Goal: Task Accomplishment & Management: Manage account settings

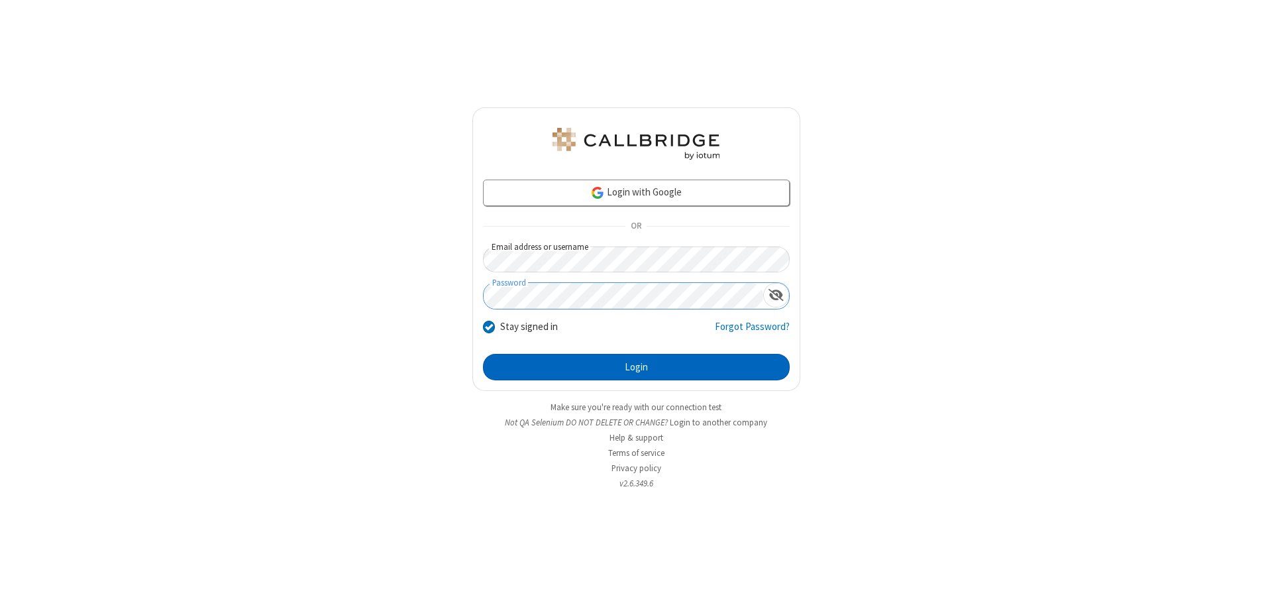
click at [636, 367] on button "Login" at bounding box center [636, 367] width 307 height 26
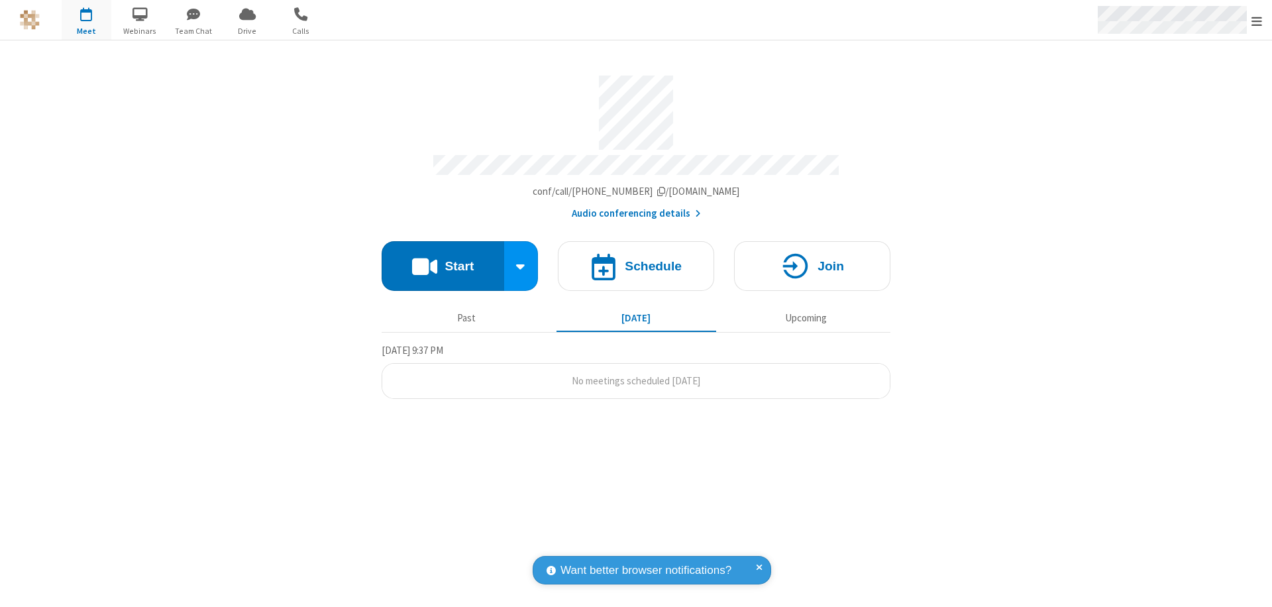
click at [1257, 21] on span "Open menu" at bounding box center [1256, 21] width 11 height 13
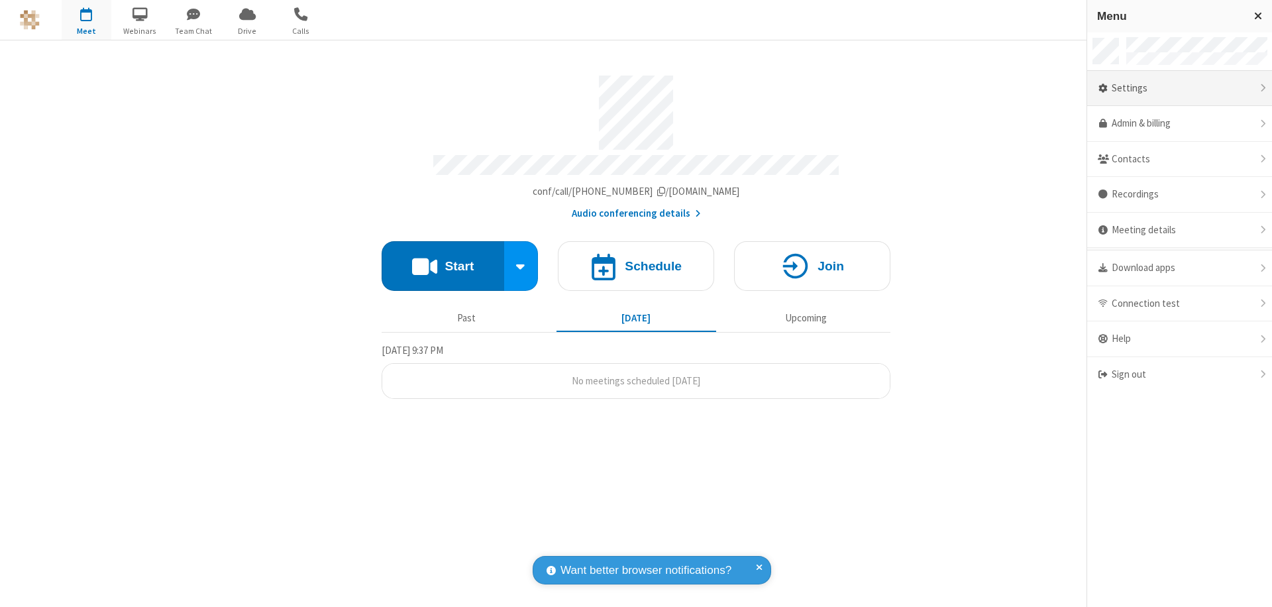
click at [1184, 88] on div "Settings" at bounding box center [1179, 89] width 185 height 36
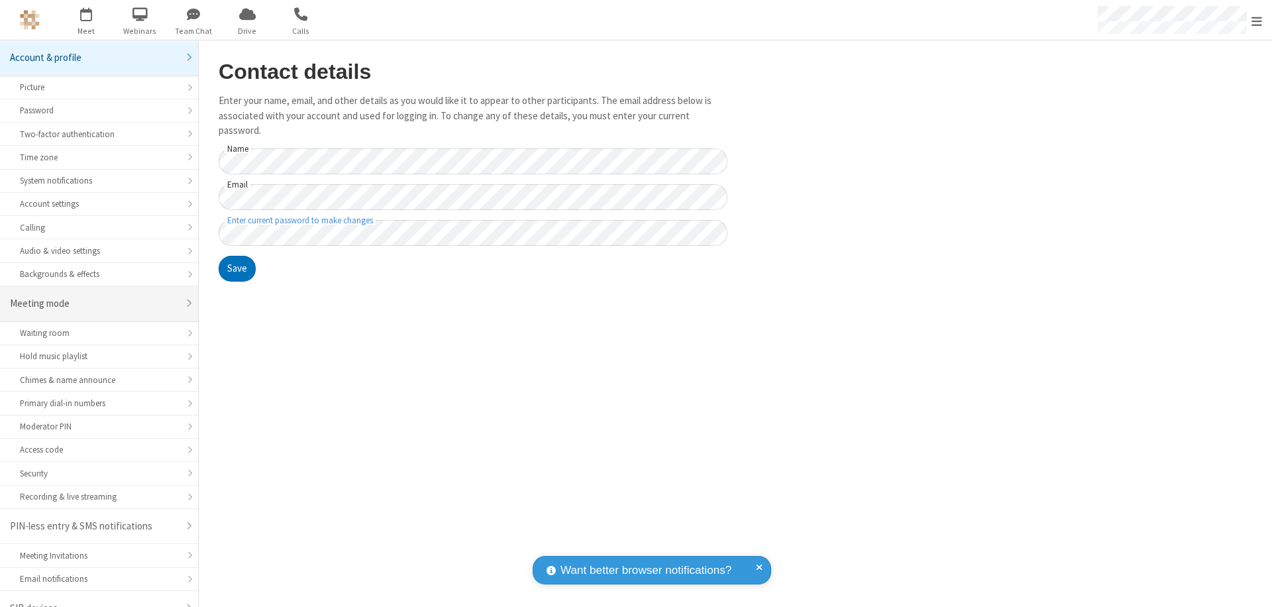
click at [94, 296] on div "Meeting mode" at bounding box center [94, 303] width 168 height 15
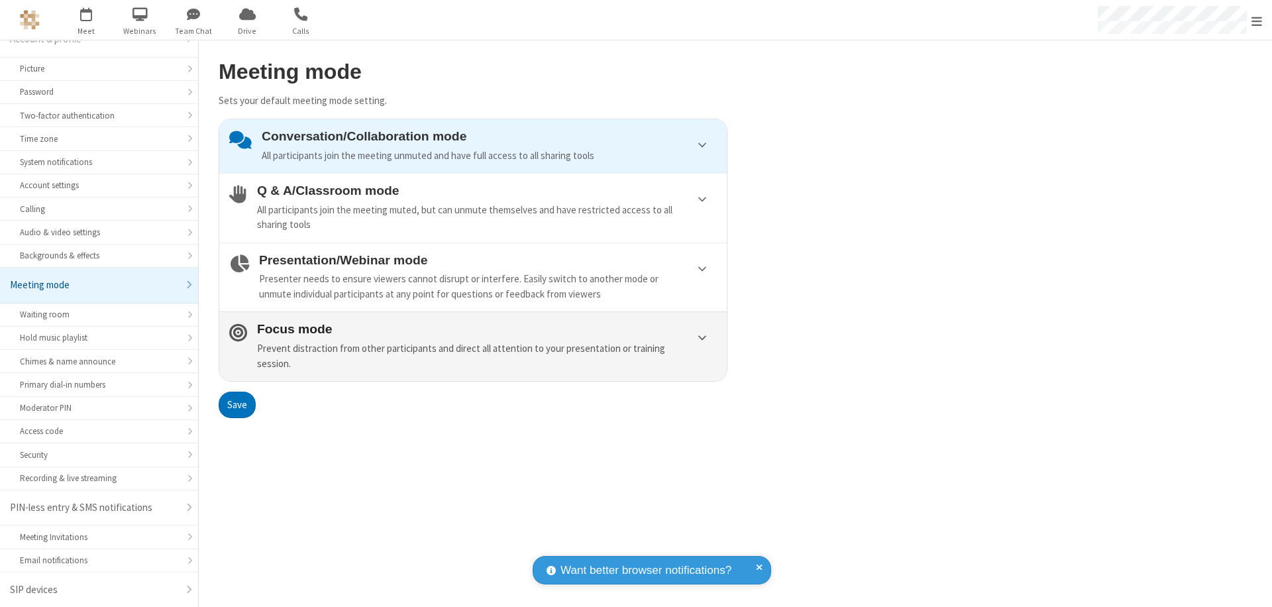
click at [473, 346] on div "Prevent distraction from other participants and direct all attention to your pr…" at bounding box center [487, 356] width 460 height 30
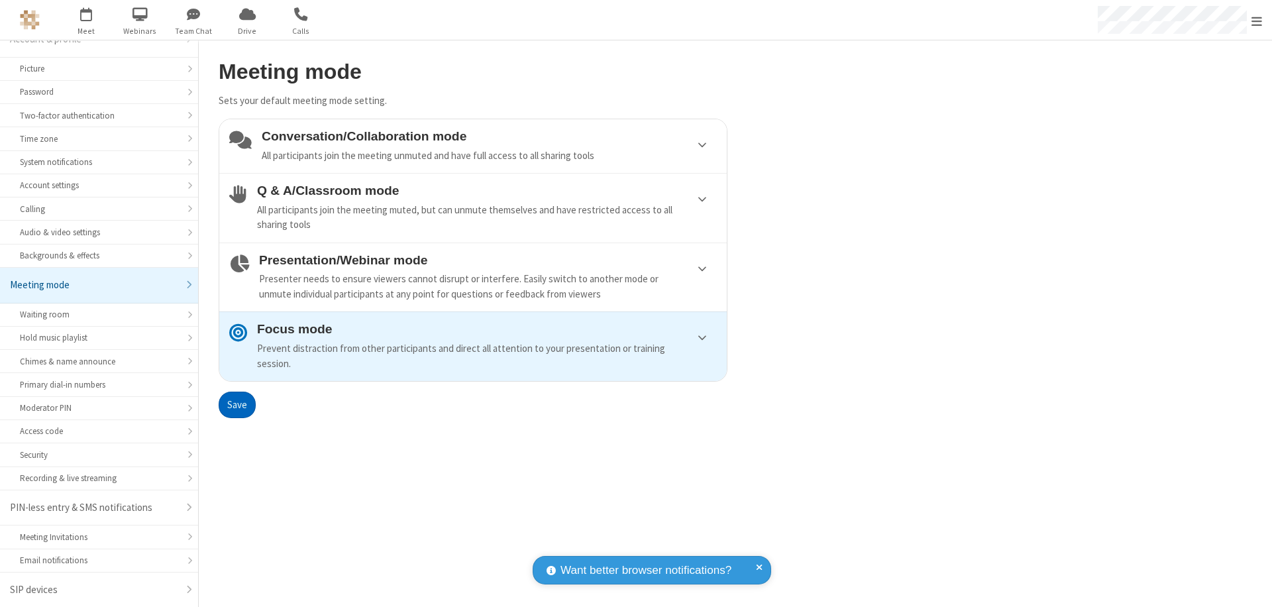
click at [236, 404] on button "Save" at bounding box center [237, 404] width 37 height 26
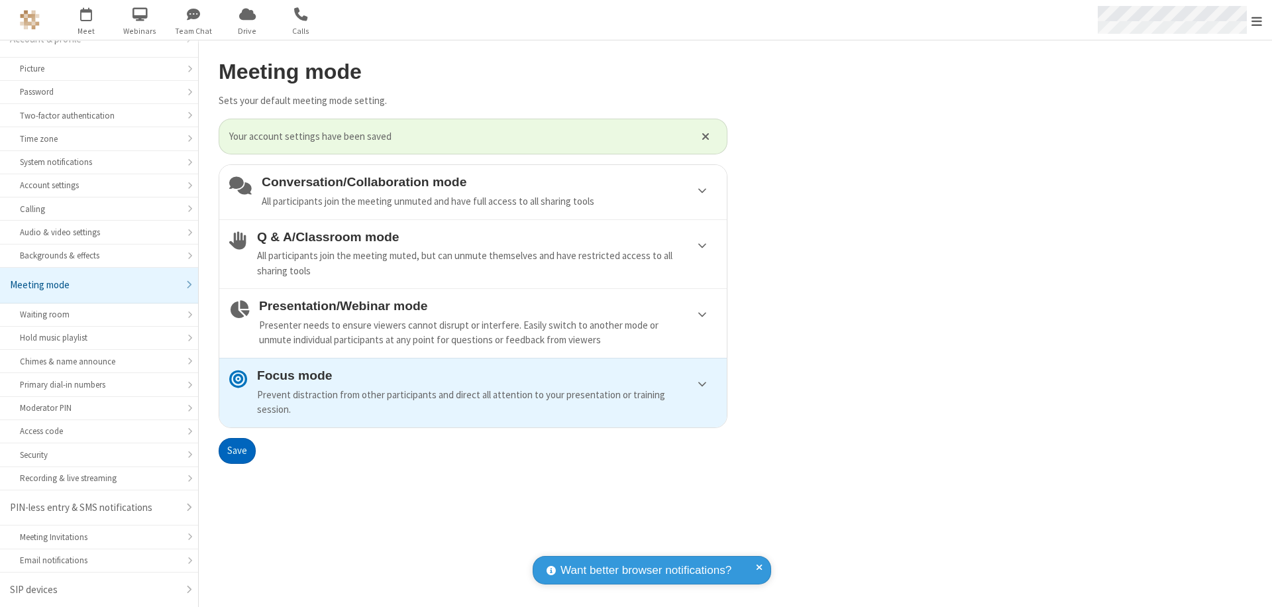
click at [1257, 20] on span "Open menu" at bounding box center [1256, 21] width 11 height 13
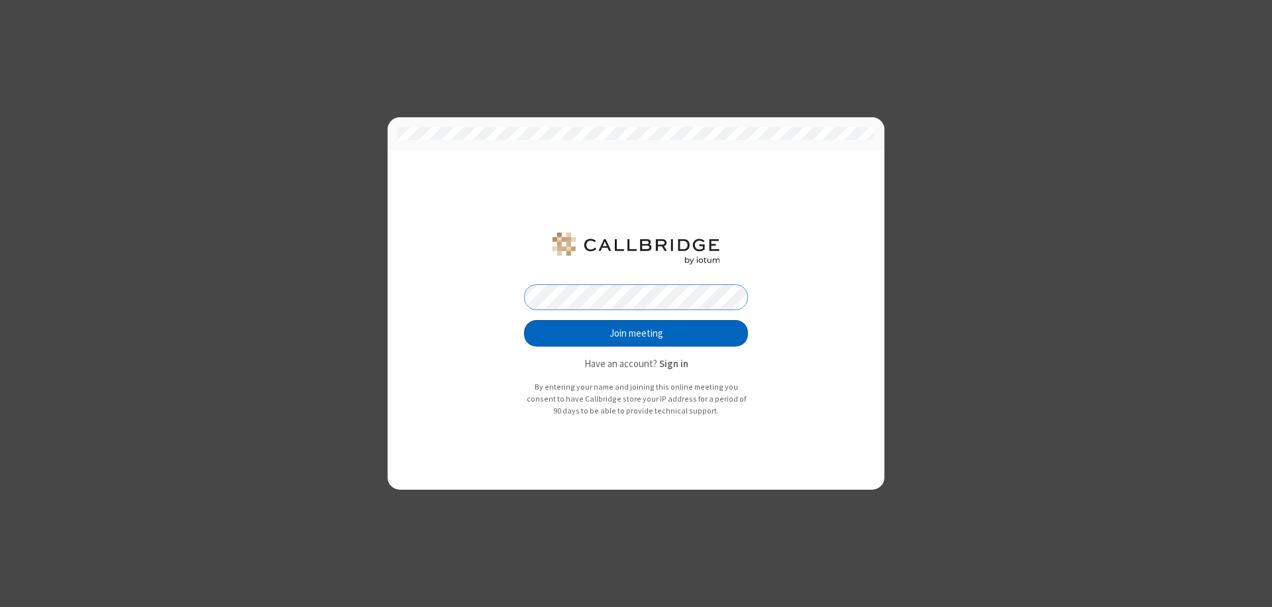
click at [636, 333] on button "Join meeting" at bounding box center [636, 333] width 224 height 26
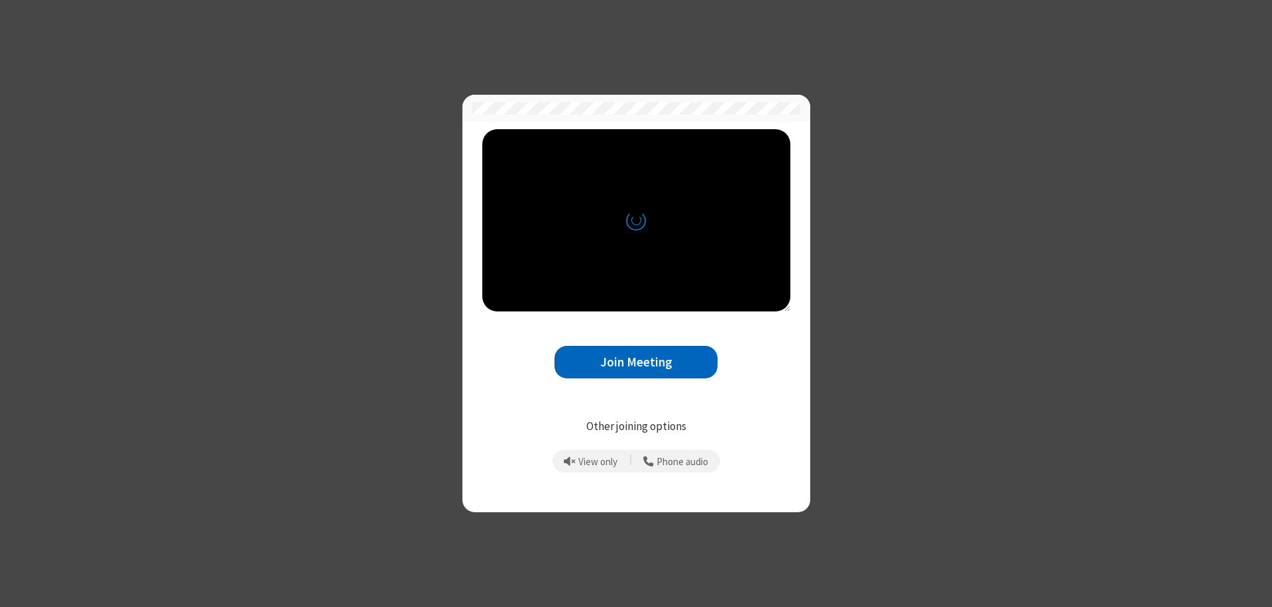
click at [636, 362] on button "Join Meeting" at bounding box center [635, 362] width 163 height 32
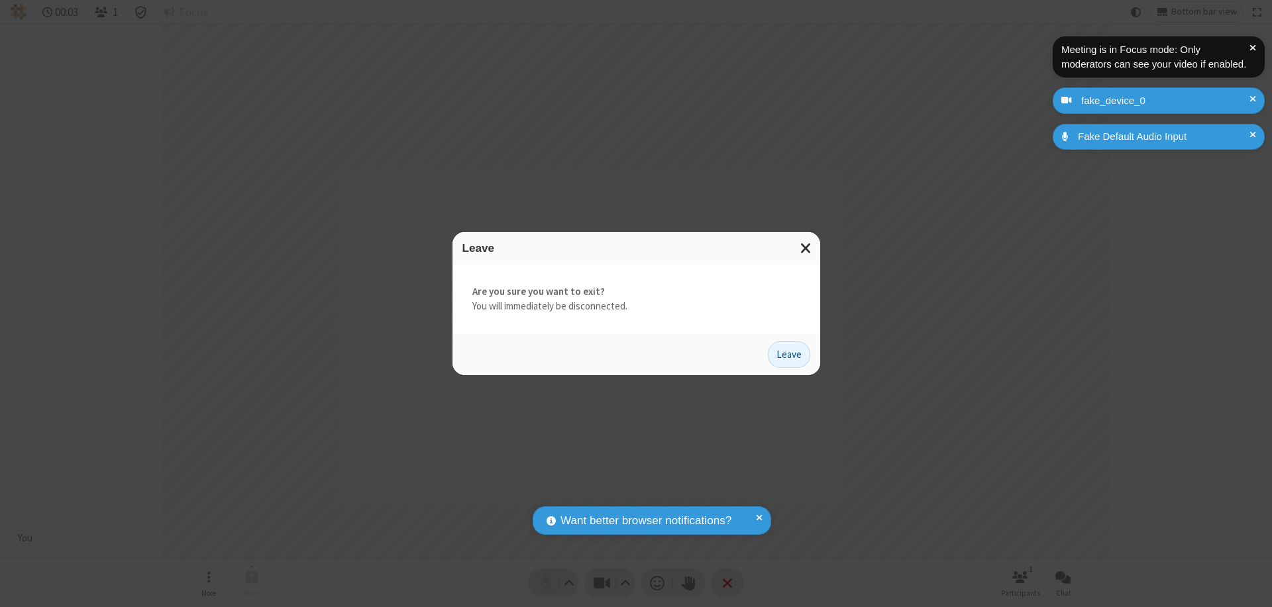
click at [789, 354] on button "Leave" at bounding box center [789, 354] width 42 height 26
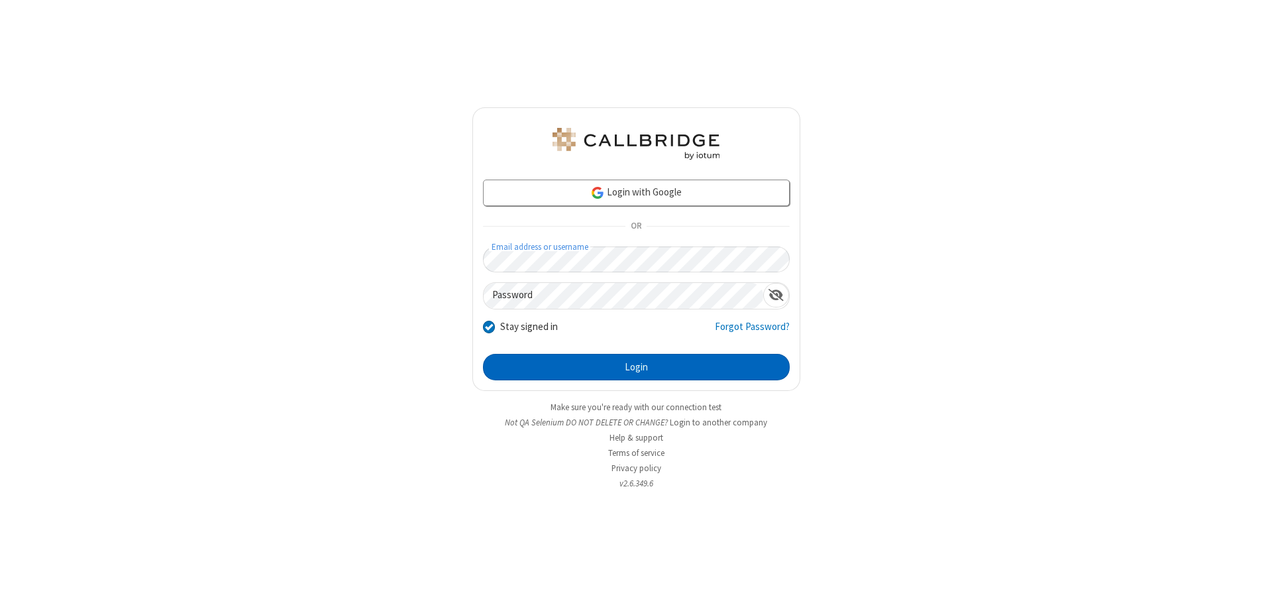
click at [636, 367] on button "Login" at bounding box center [636, 367] width 307 height 26
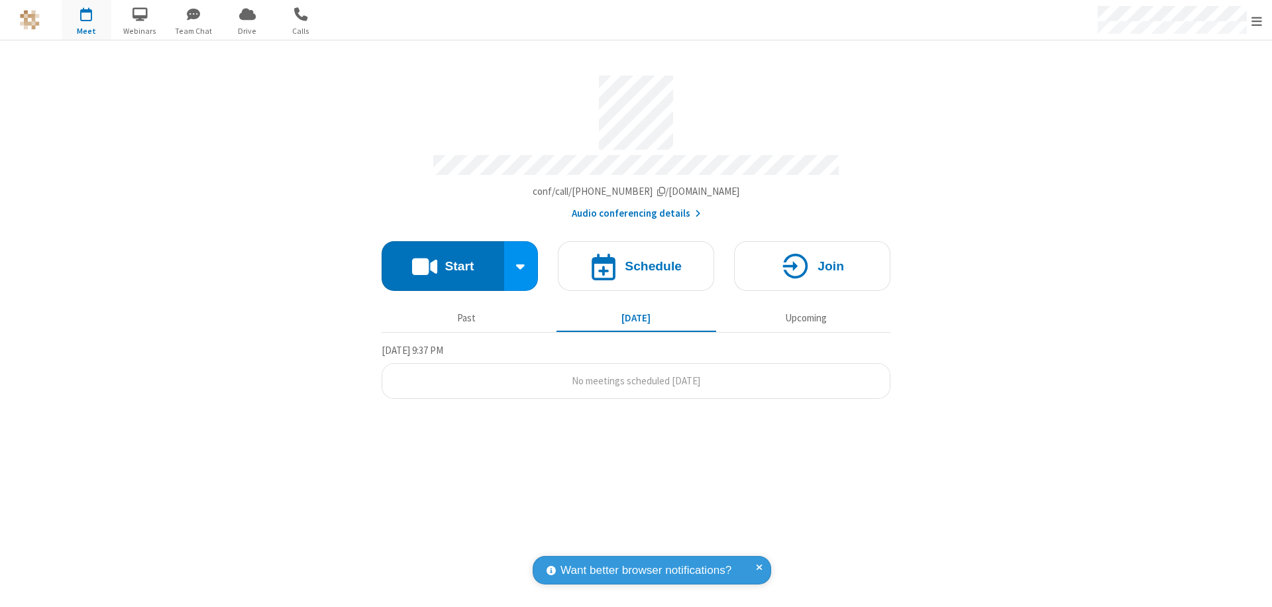
click at [1257, 21] on span "Open menu" at bounding box center [1256, 21] width 11 height 13
click at [1179, 88] on div "Settings" at bounding box center [1179, 89] width 185 height 36
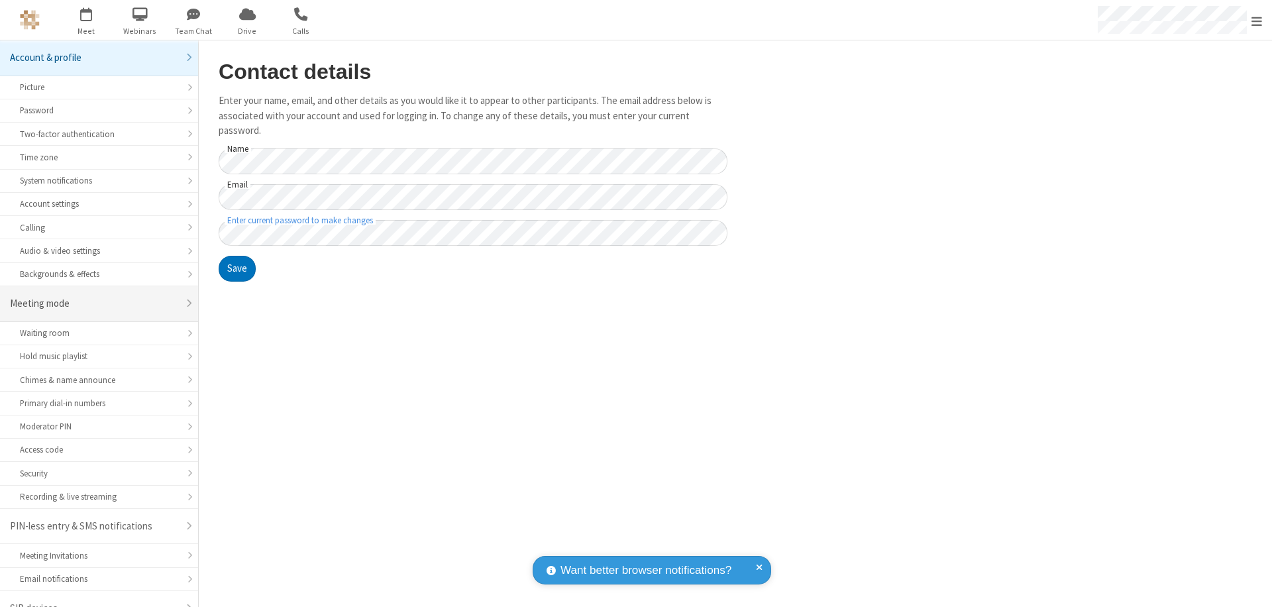
click at [94, 296] on div "Meeting mode" at bounding box center [94, 303] width 168 height 15
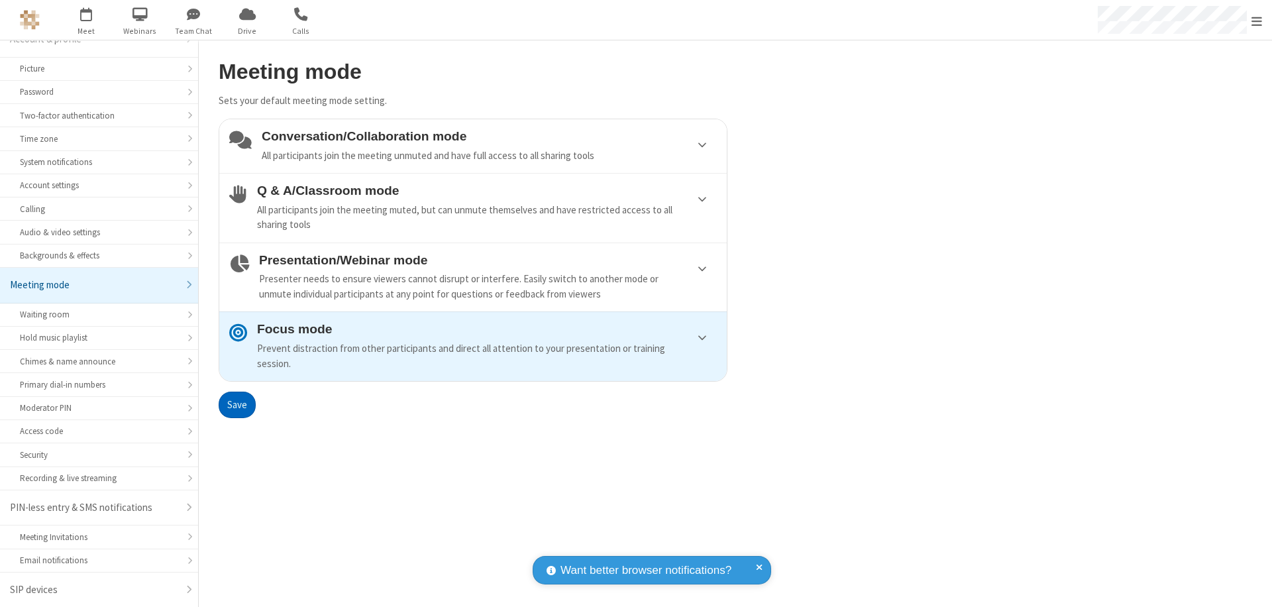
click at [473, 146] on div "Conversation/Collaboration mode All participants join the meeting unmuted and h…" at bounding box center [489, 146] width 455 height 34
click at [236, 404] on button "Save" at bounding box center [237, 404] width 37 height 26
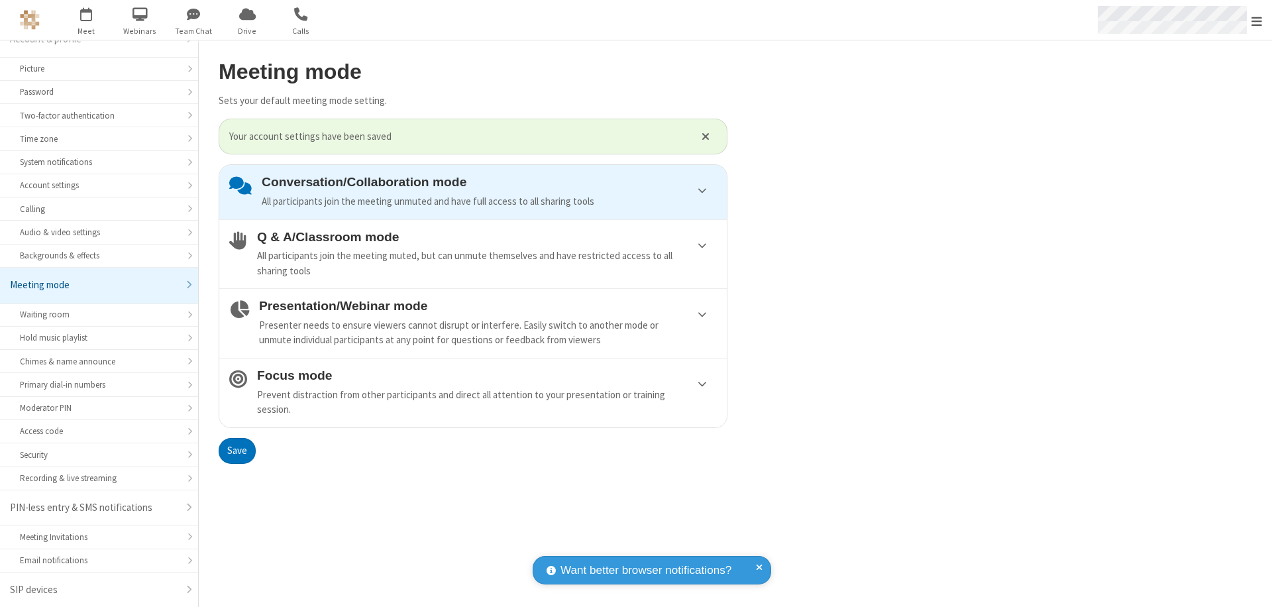
click at [1257, 20] on span "Open menu" at bounding box center [1256, 21] width 11 height 13
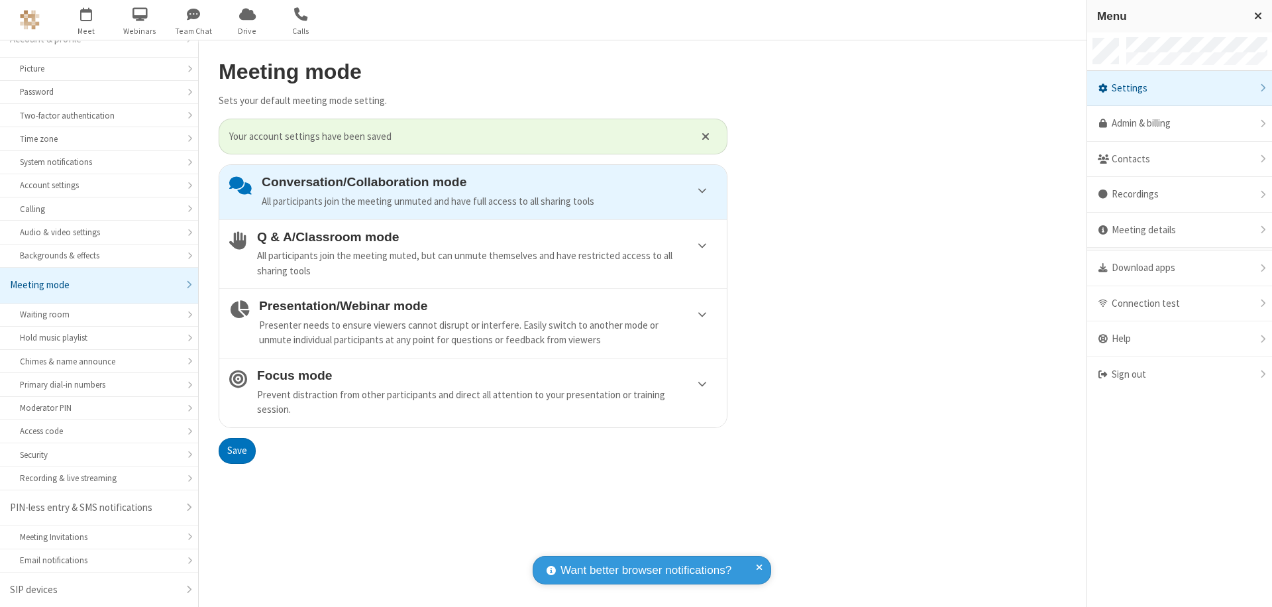
click at [1179, 374] on div "Sign out" at bounding box center [1179, 374] width 185 height 35
